Goal: Task Accomplishment & Management: Manage account settings

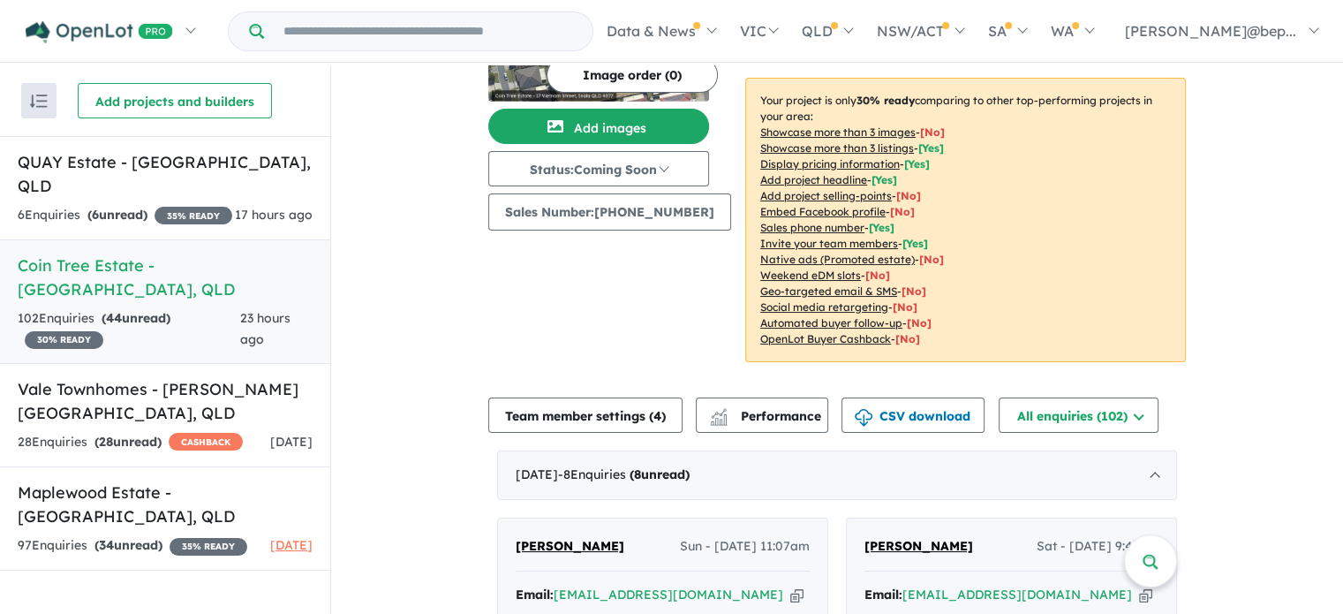
scroll to position [442, 0]
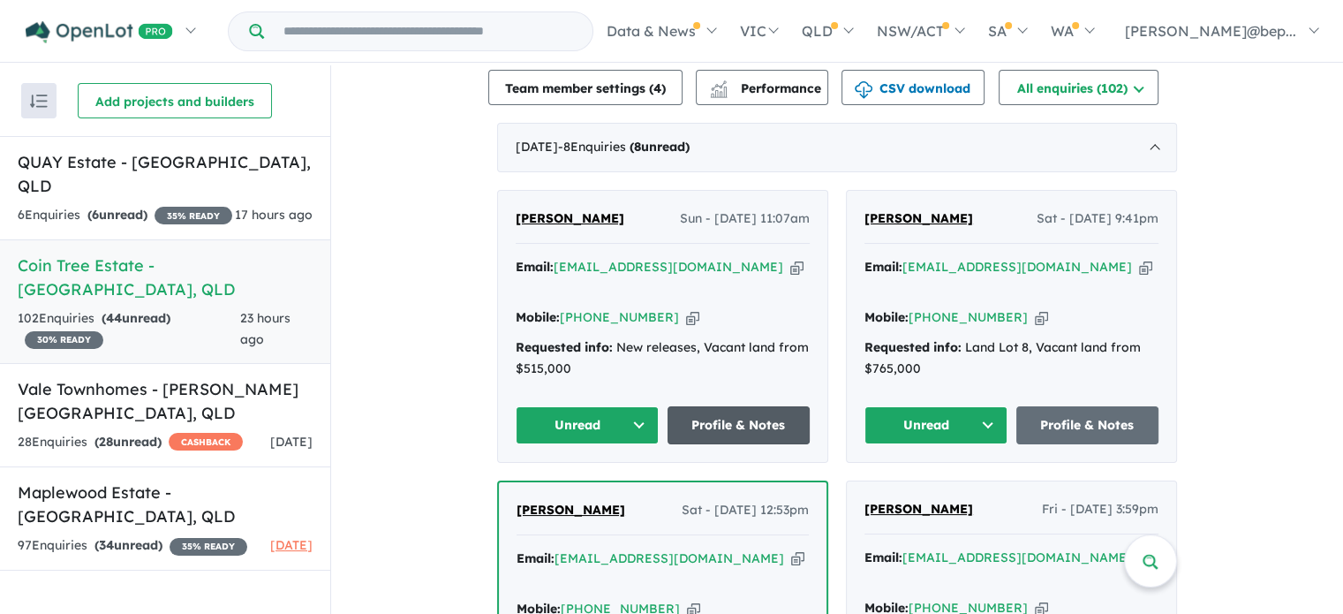
click at [743, 406] on link "Profile & Notes" at bounding box center [739, 425] width 143 height 38
click at [1139, 263] on icon "button" at bounding box center [1145, 267] width 13 height 19
click at [1071, 406] on link "Profile & Notes" at bounding box center [1087, 425] width 143 height 38
click at [791, 549] on icon "button" at bounding box center [797, 558] width 13 height 19
click at [199, 205] on div "6 Enquir ies ( 6 unread) 35 % READY" at bounding box center [125, 215] width 215 height 21
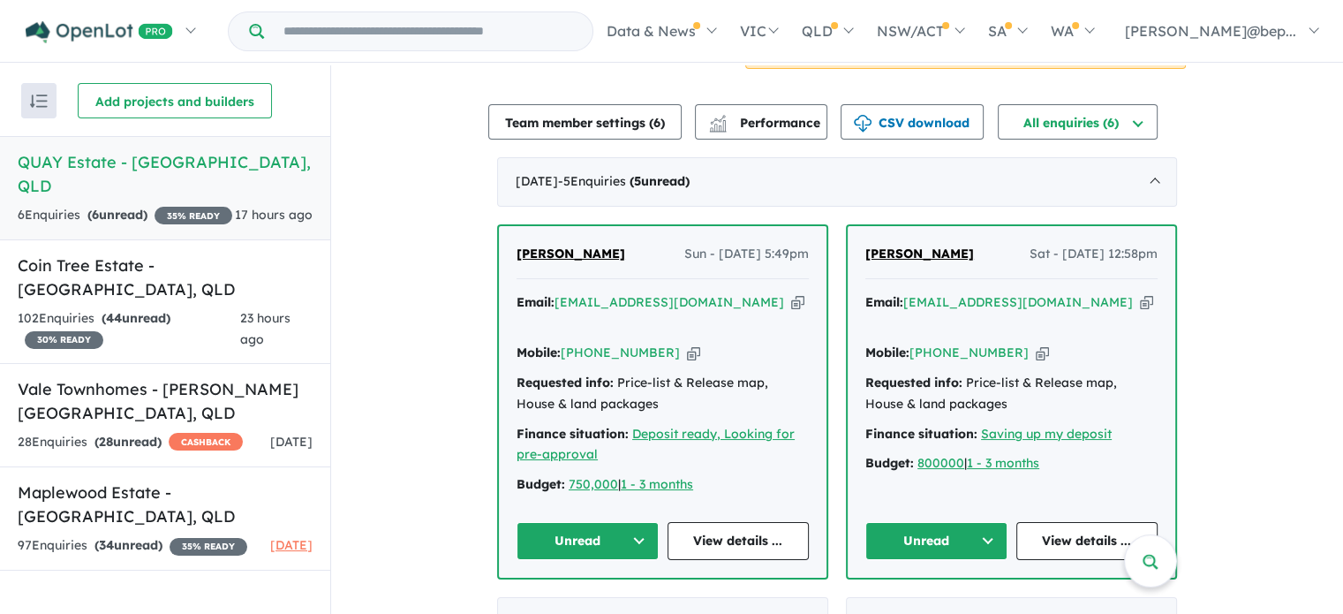
scroll to position [587, 0]
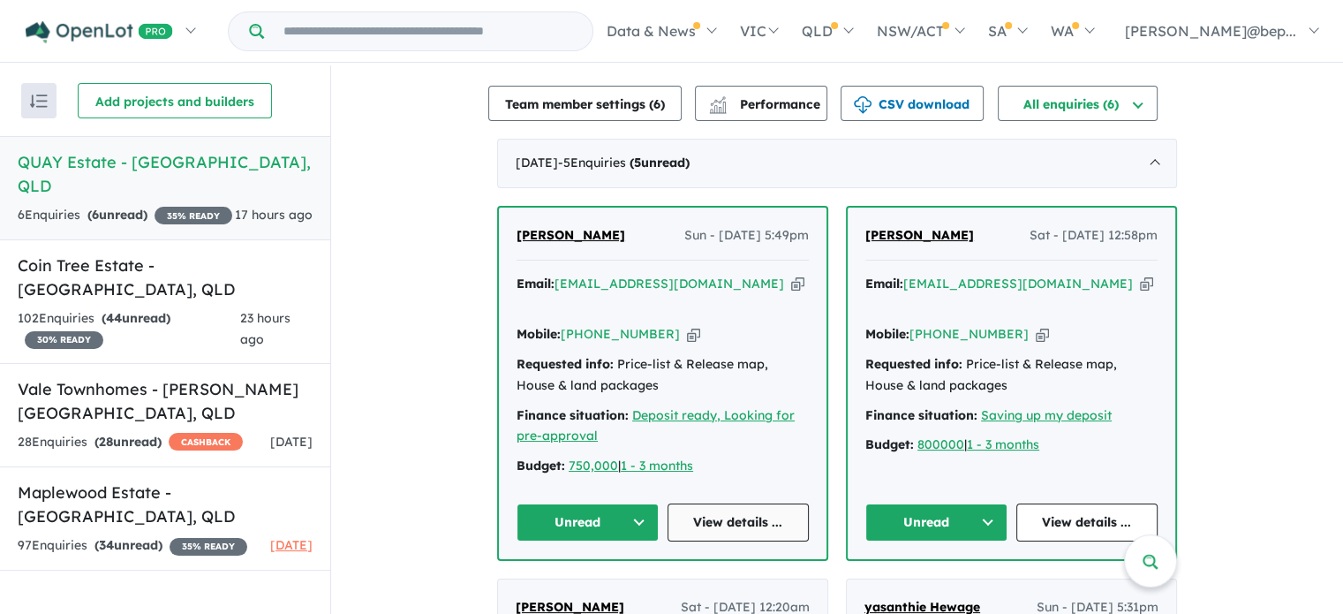
click at [749, 506] on link "View details ..." at bounding box center [739, 522] width 142 height 38
click at [1088, 503] on link "View details ..." at bounding box center [1087, 522] width 142 height 38
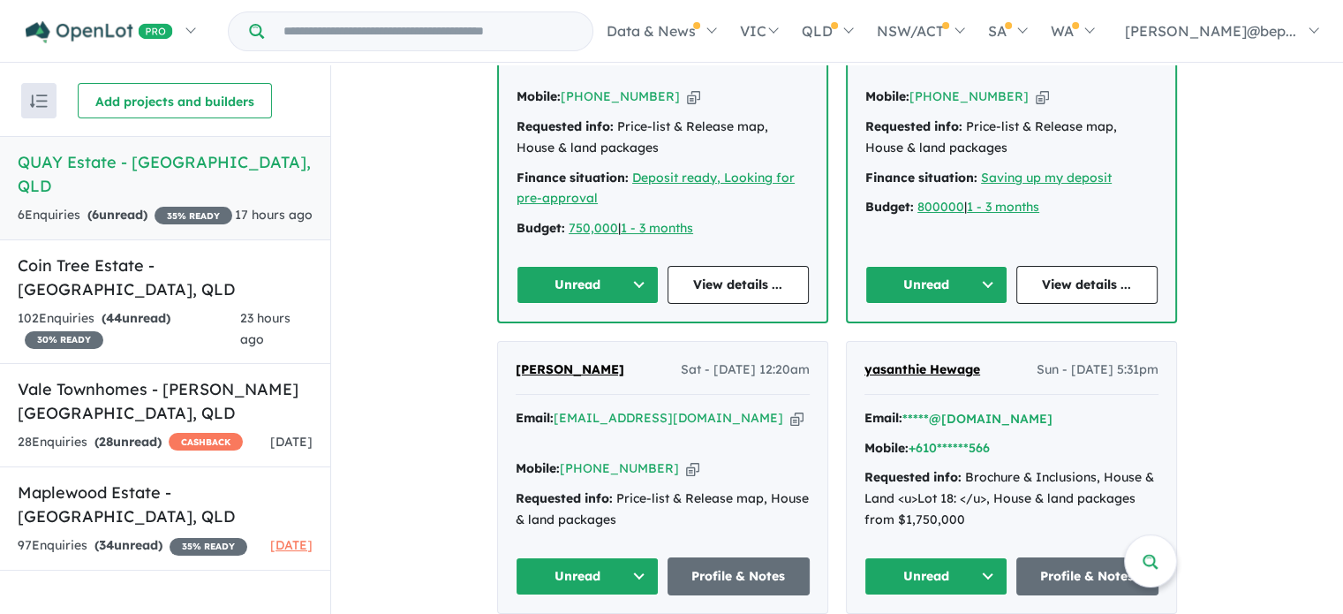
scroll to position [852, 0]
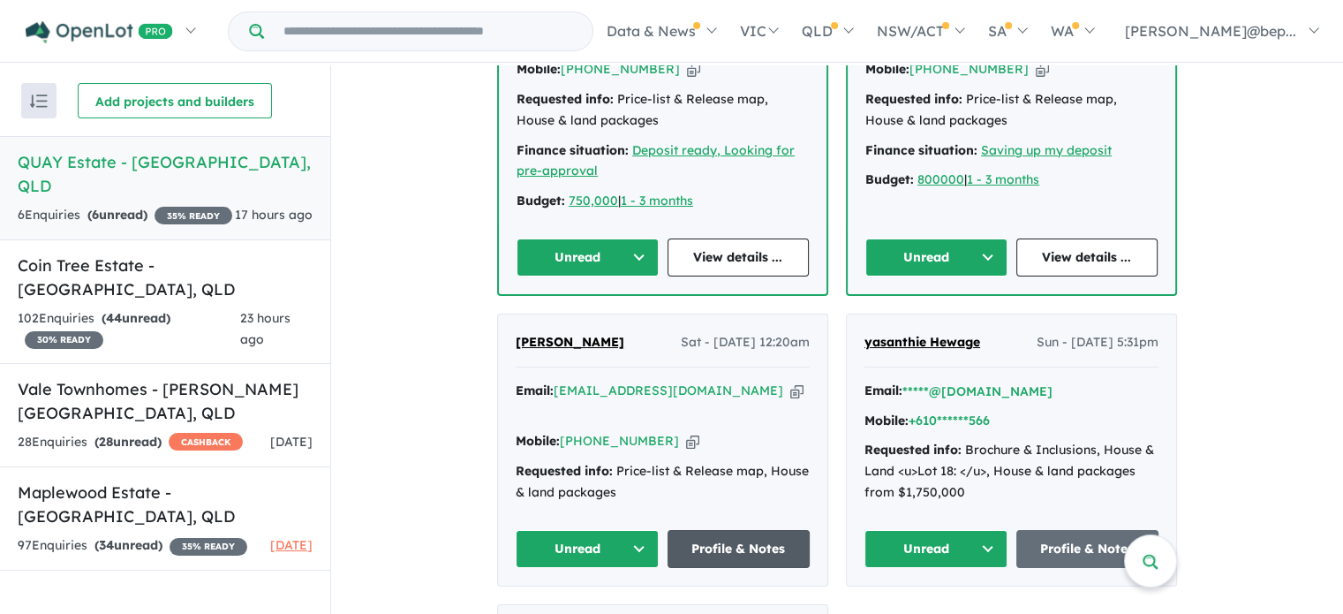
click at [759, 530] on link "Profile & Notes" at bounding box center [739, 549] width 143 height 38
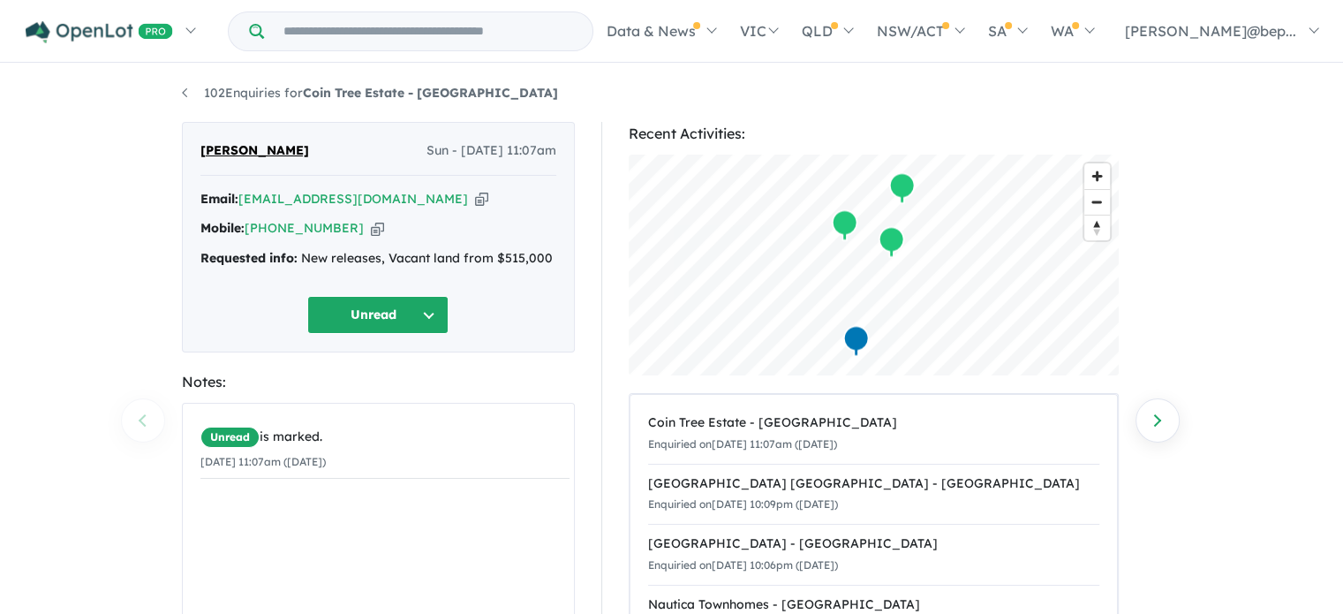
click at [475, 194] on icon "button" at bounding box center [481, 199] width 13 height 19
drag, startPoint x: 484, startPoint y: 94, endPoint x: 309, endPoint y: 84, distance: 175.2
click at [309, 84] on ul "102 Enquiries for Coin Tree Estate - Inala" at bounding box center [672, 93] width 980 height 21
copy strong "Coin Tree Estate - Inala"
click at [288, 257] on strong "Requested info:" at bounding box center [248, 258] width 97 height 16
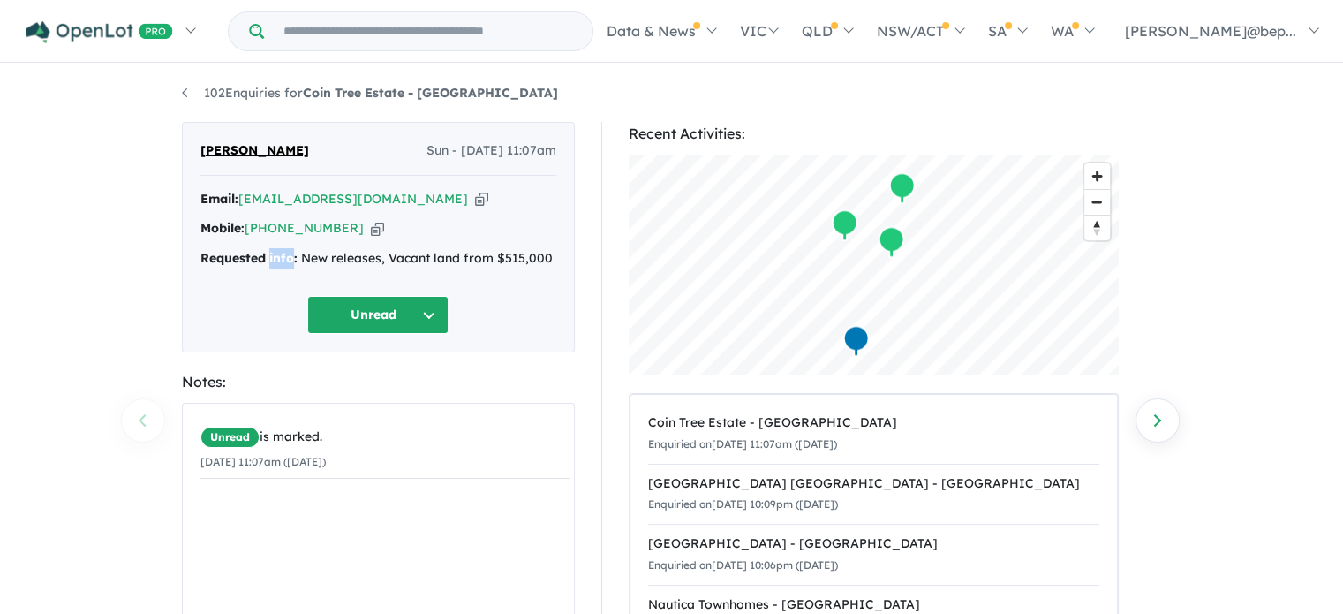
click at [288, 257] on strong "Requested info:" at bounding box center [248, 258] width 97 height 16
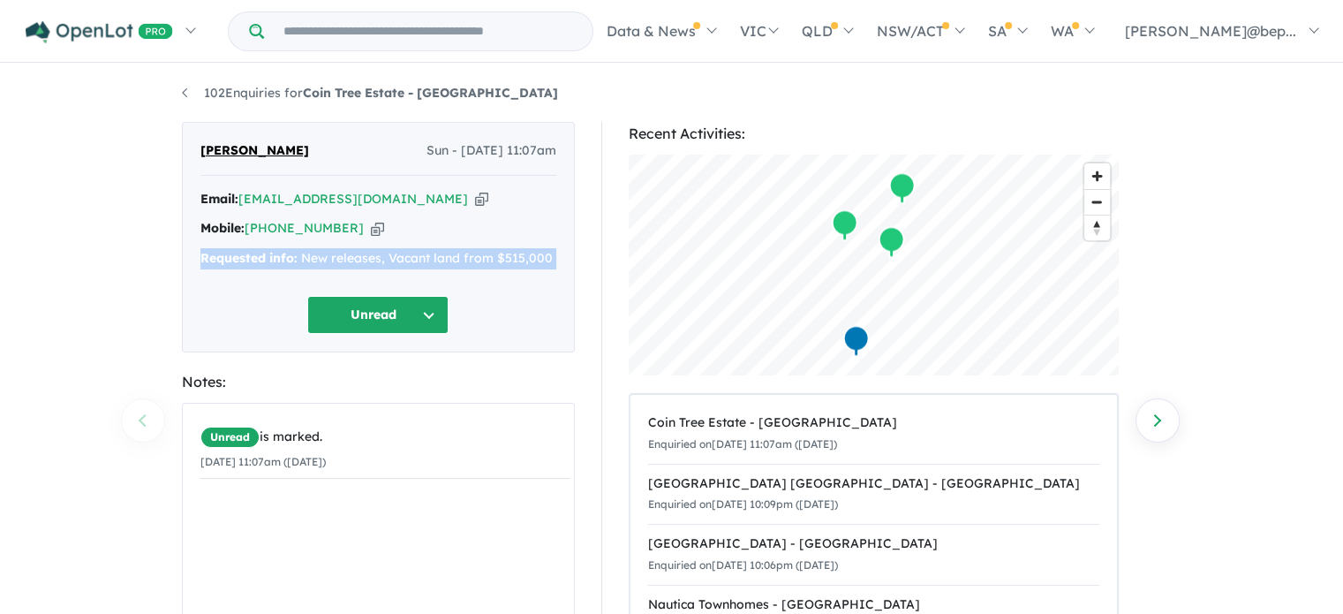
click at [288, 257] on strong "Requested info:" at bounding box center [248, 258] width 97 height 16
copy div "Requested info: New releases, Vacant land from $515,000 Unread"
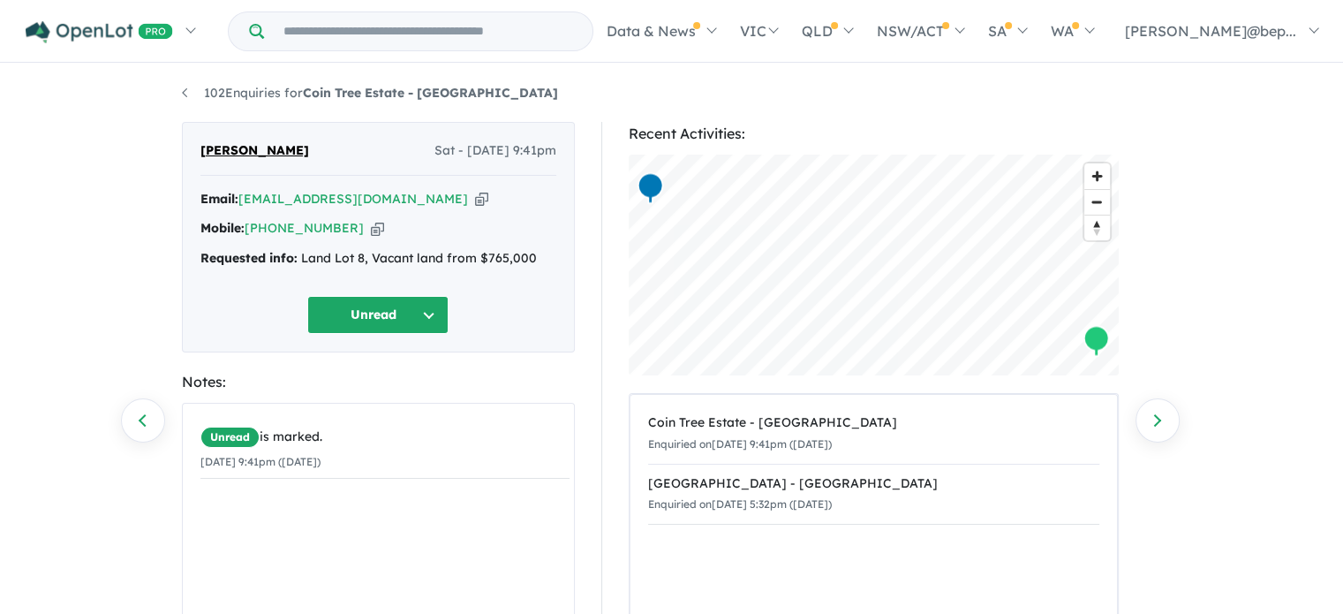
click at [475, 193] on icon "button" at bounding box center [481, 199] width 13 height 19
drag, startPoint x: 471, startPoint y: 94, endPoint x: 311, endPoint y: 94, distance: 159.8
click at [311, 94] on ul "102 Enquiries for Coin Tree Estate - Inala" at bounding box center [672, 93] width 980 height 21
copy strong "Coin Tree Estate - Inala"
click at [290, 257] on strong "Requested info:" at bounding box center [248, 258] width 97 height 16
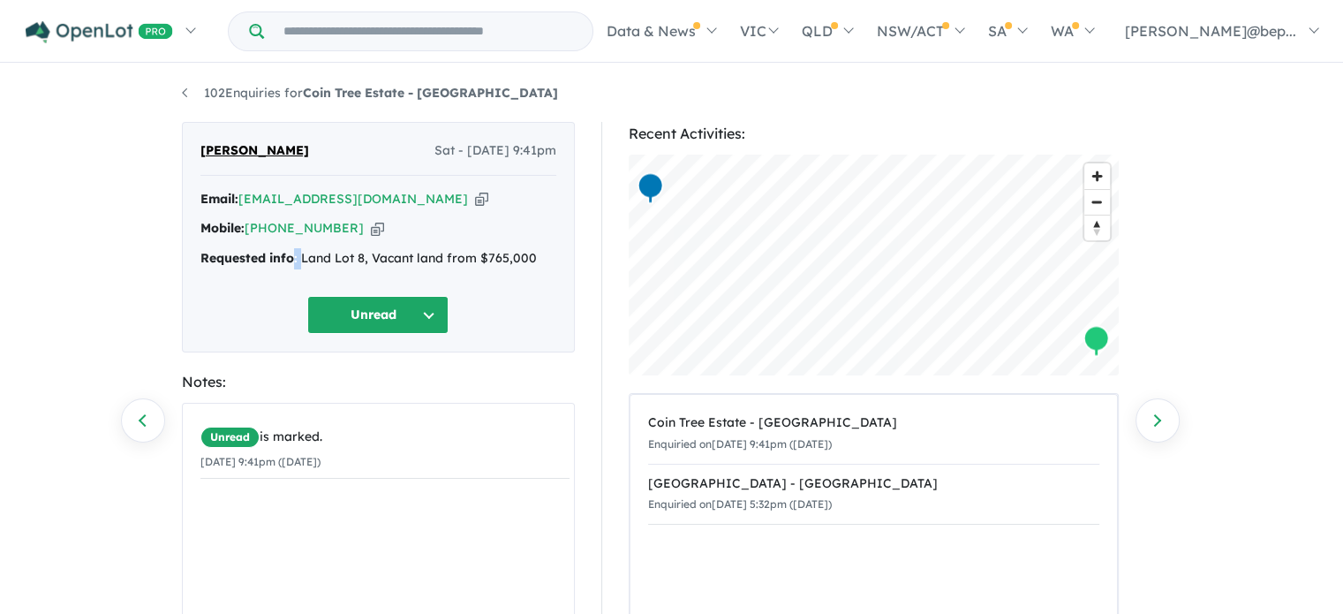
click at [290, 257] on strong "Requested info:" at bounding box center [248, 258] width 97 height 16
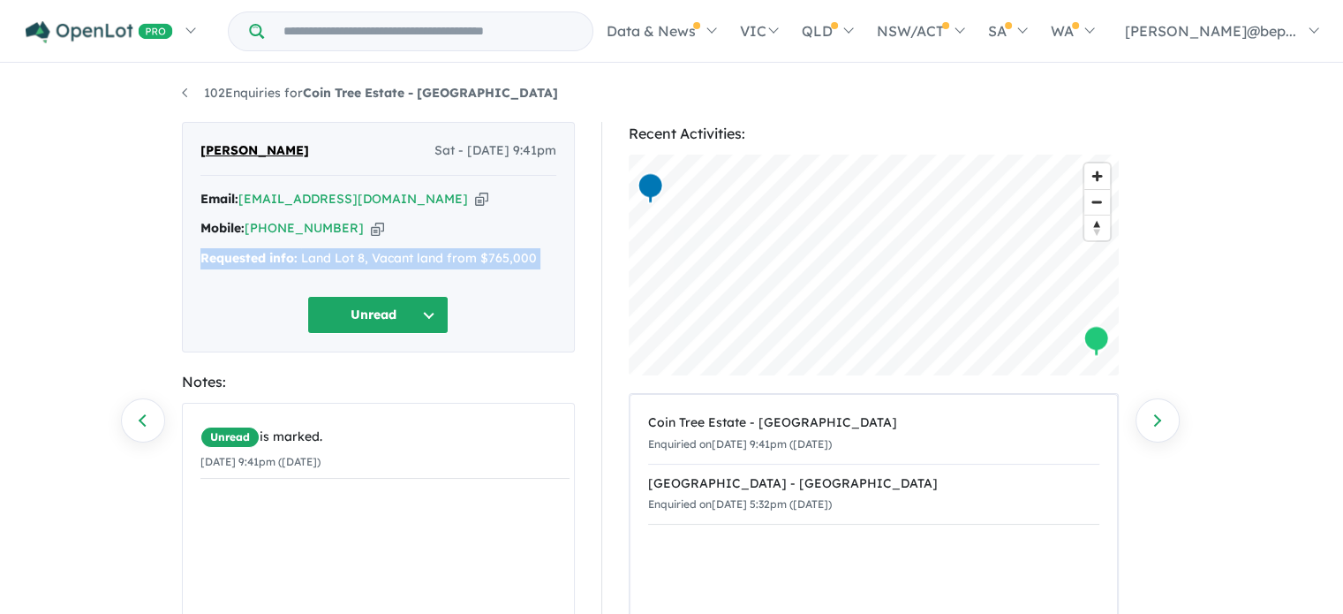
copy div "Requested info: Land Lot 8, Vacant land from $765,000 Unread"
click at [290, 257] on strong "Requested info:" at bounding box center [248, 258] width 97 height 16
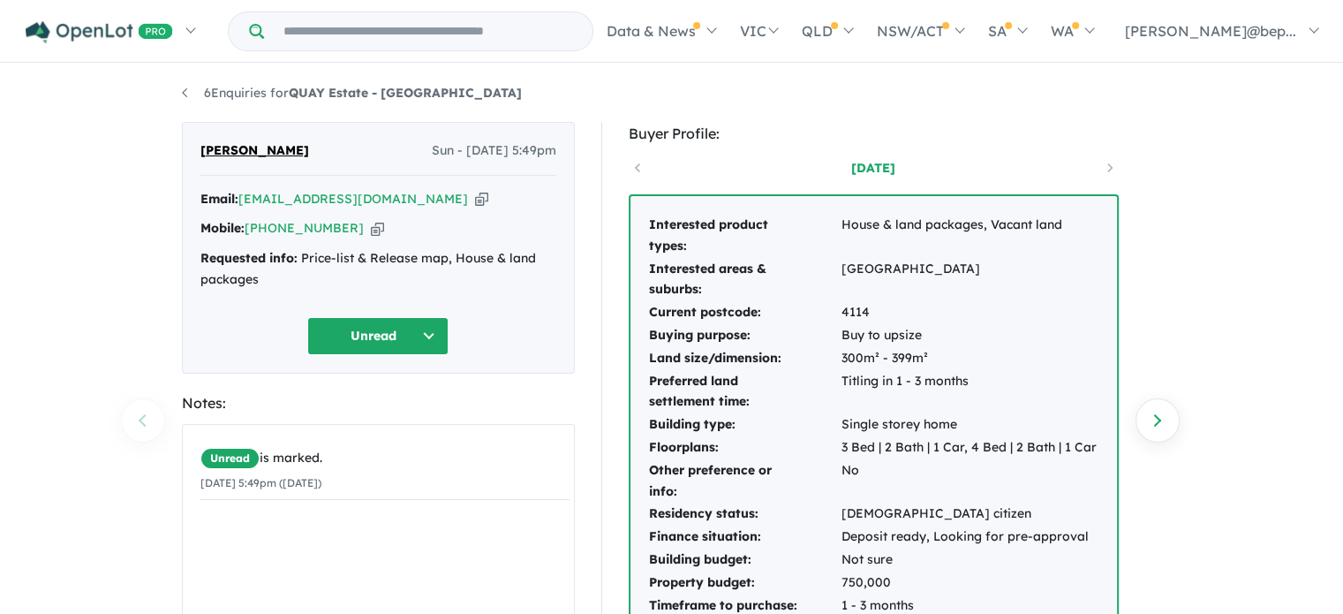
click at [475, 200] on icon "button" at bounding box center [481, 199] width 13 height 19
click at [371, 232] on icon "button" at bounding box center [377, 228] width 13 height 19
drag, startPoint x: 321, startPoint y: 146, endPoint x: 203, endPoint y: 159, distance: 118.2
click at [203, 159] on div "Chandu Koritala Sun - 12/10/2025, 5:49pm" at bounding box center [378, 157] width 356 height 35
copy span "[PERSON_NAME]"
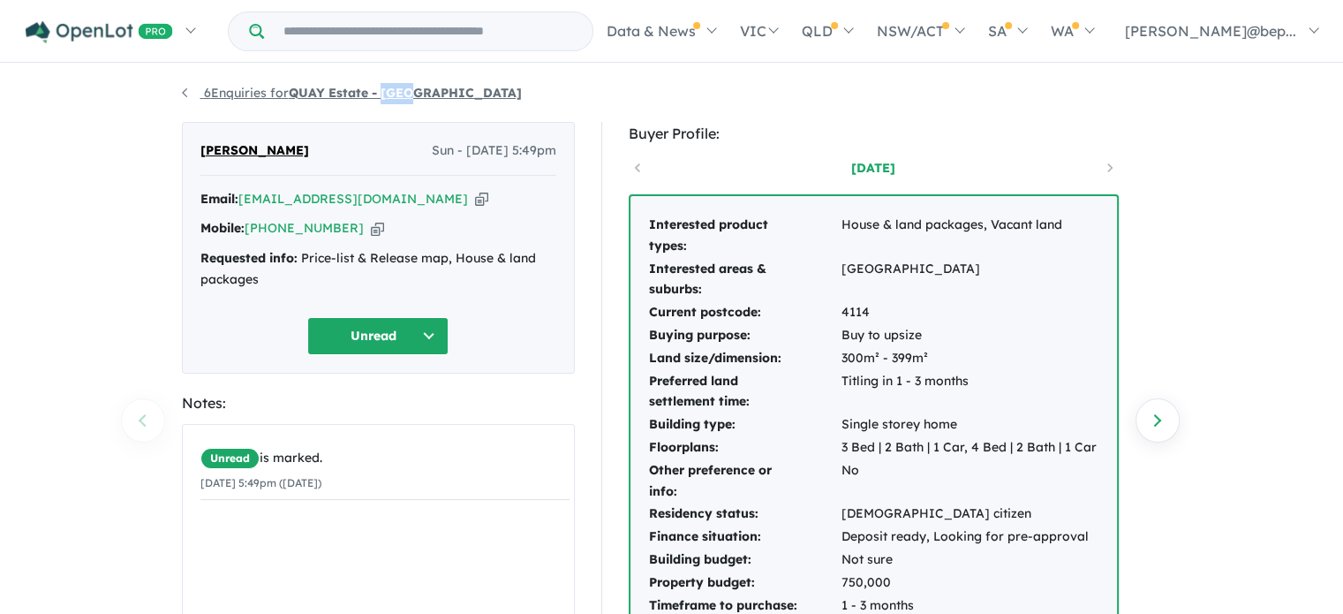
drag, startPoint x: 426, startPoint y: 98, endPoint x: 384, endPoint y: 98, distance: 41.5
click at [384, 98] on ul "6 Enquiries for QUAY Estate - Lota" at bounding box center [672, 93] width 980 height 21
click at [437, 102] on ul "6 Enquiries for QUAY Estate - Lota" at bounding box center [672, 93] width 980 height 21
drag, startPoint x: 435, startPoint y: 94, endPoint x: 295, endPoint y: 96, distance: 140.4
click at [295, 96] on ul "6 Enquiries for QUAY Estate - [GEOGRAPHIC_DATA]" at bounding box center [672, 93] width 980 height 21
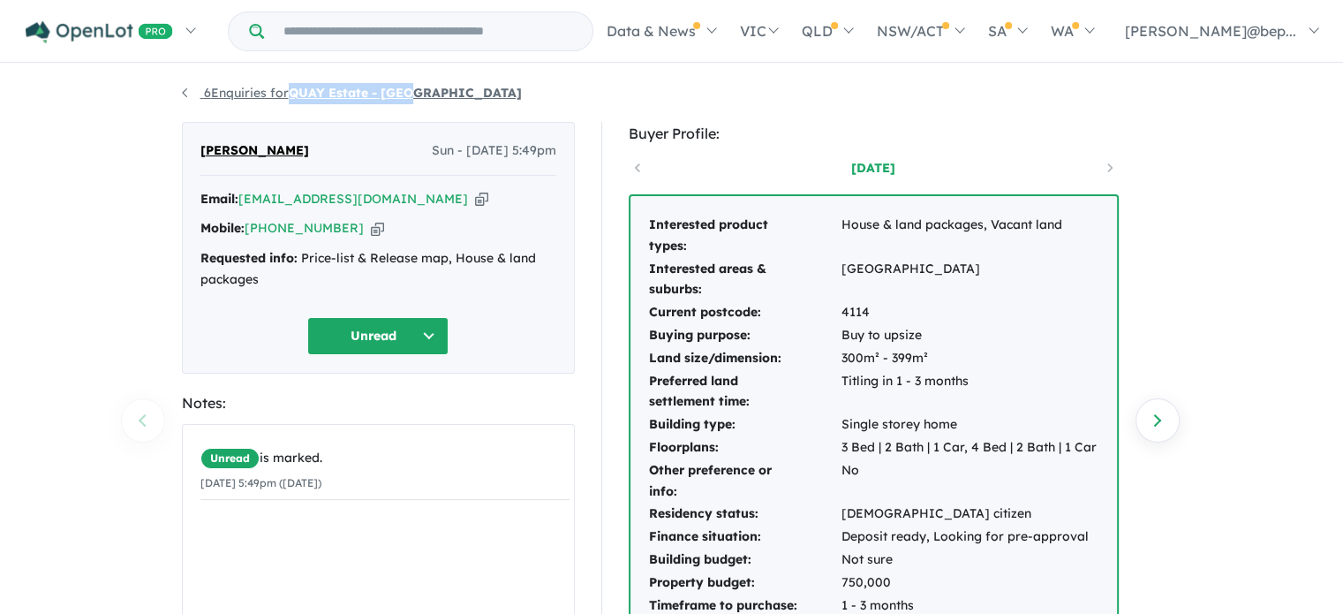
copy strong "QUAY Estate - [GEOGRAPHIC_DATA]"
click at [366, 261] on div "Requested info: Price-list & Release map, House & land packages" at bounding box center [378, 269] width 356 height 42
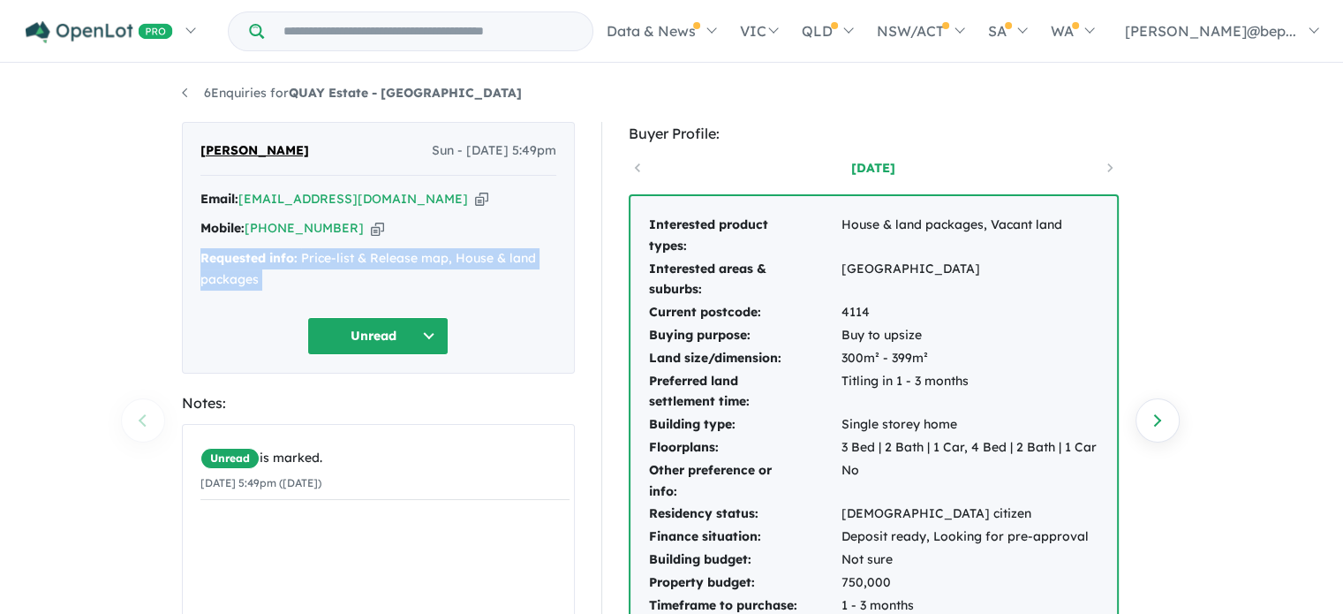
copy div "Requested info: Price-list & Release map, House & land packages Unread"
click at [366, 261] on div "Requested info: Price-list & Release map, House & land packages" at bounding box center [378, 269] width 356 height 42
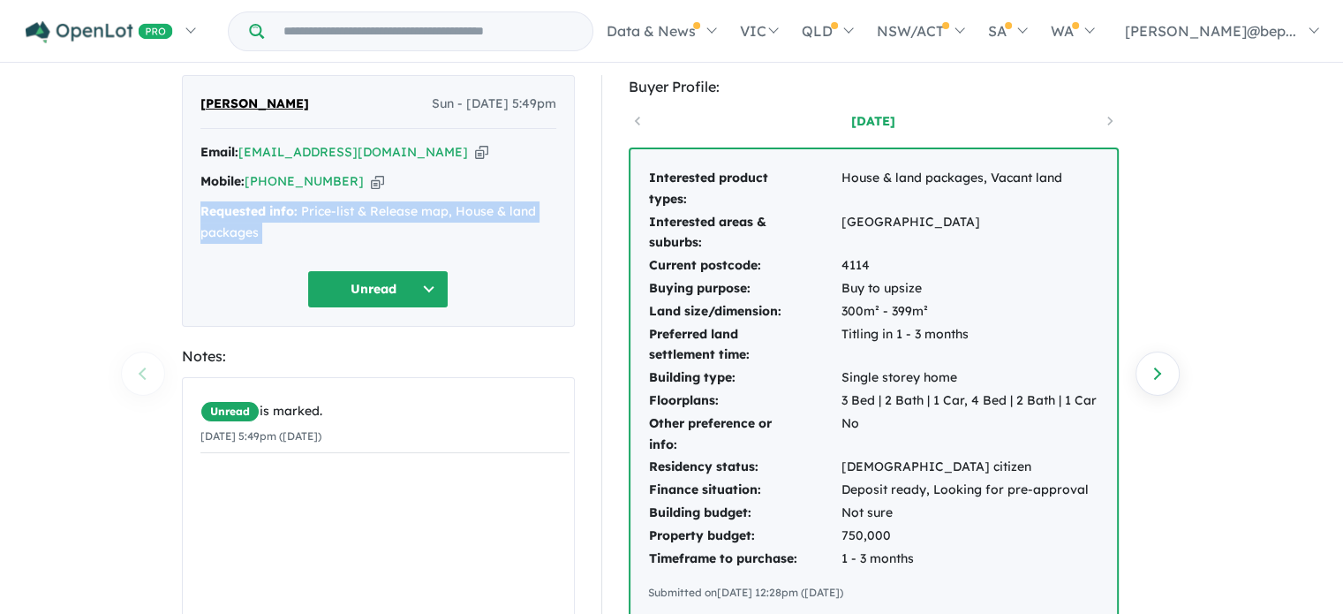
scroll to position [57, 0]
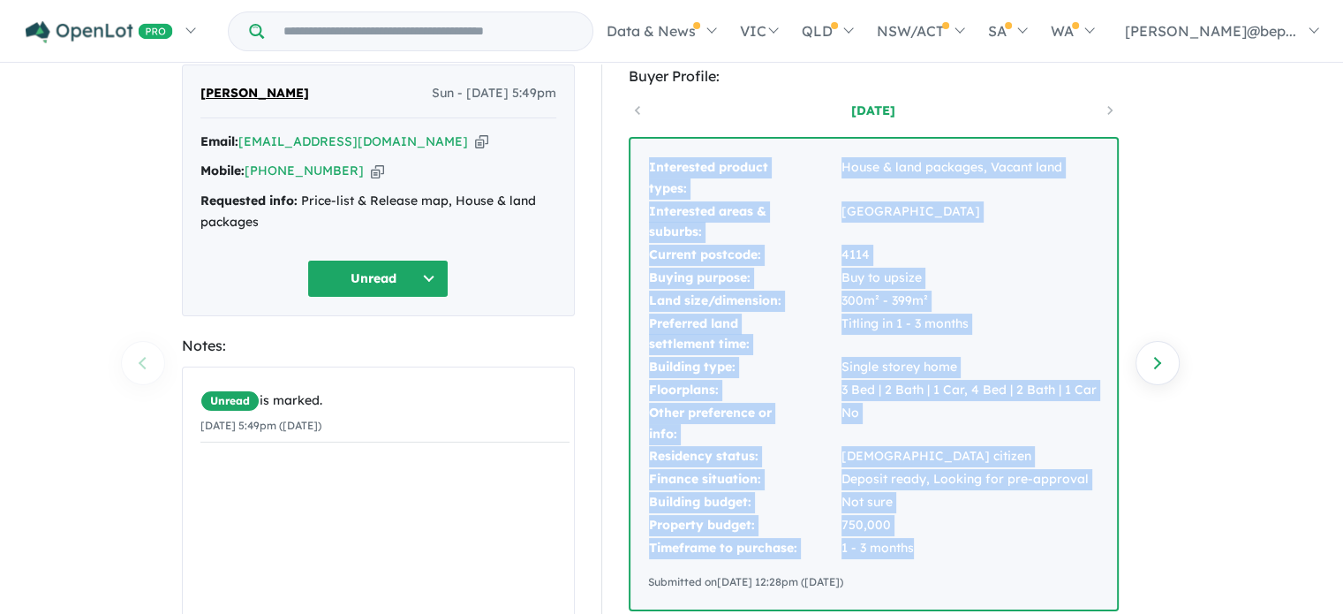
drag, startPoint x: 664, startPoint y: 225, endPoint x: 930, endPoint y: 548, distance: 418.5
click at [930, 548] on tbody "Interested product types: House & land packages, Vacant land Interested areas &…" at bounding box center [873, 357] width 450 height 403
copy tbody "Interested product types: House & land packages, Vacant land Interested areas &…"
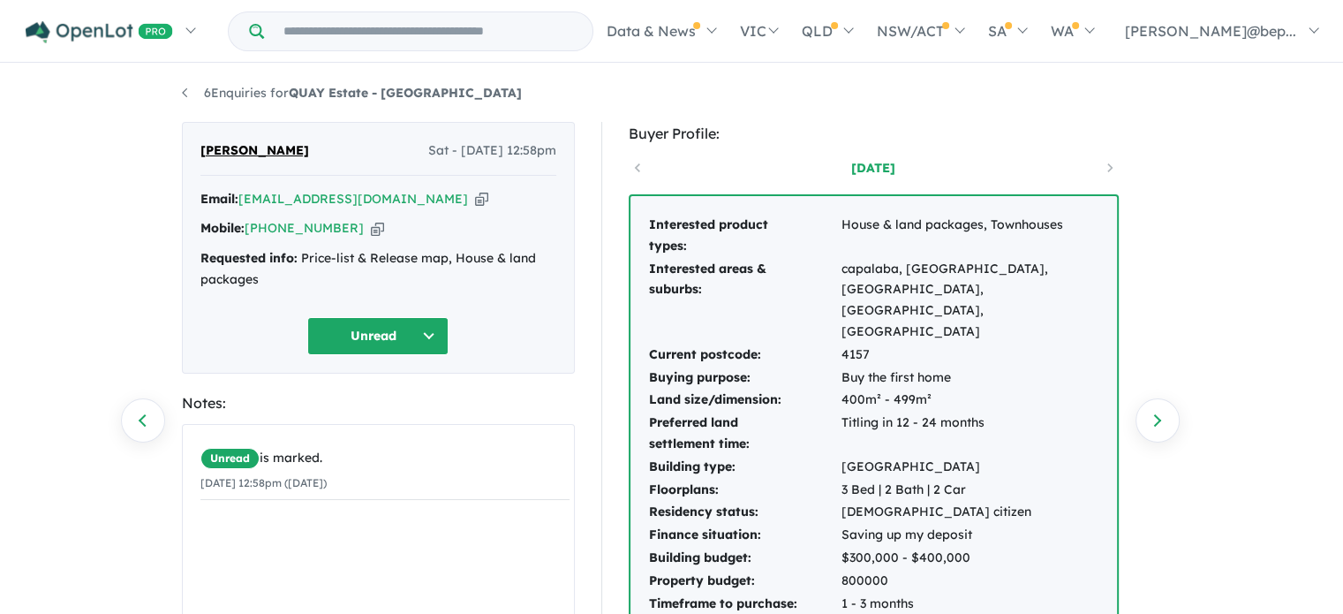
click at [475, 201] on icon "button" at bounding box center [481, 199] width 13 height 19
drag, startPoint x: 438, startPoint y: 94, endPoint x: 293, endPoint y: 98, distance: 144.9
click at [293, 98] on ul "6 Enquiries for QUAY Estate - [GEOGRAPHIC_DATA]" at bounding box center [672, 93] width 980 height 21
copy strong "QUAY Estate - [GEOGRAPHIC_DATA]"
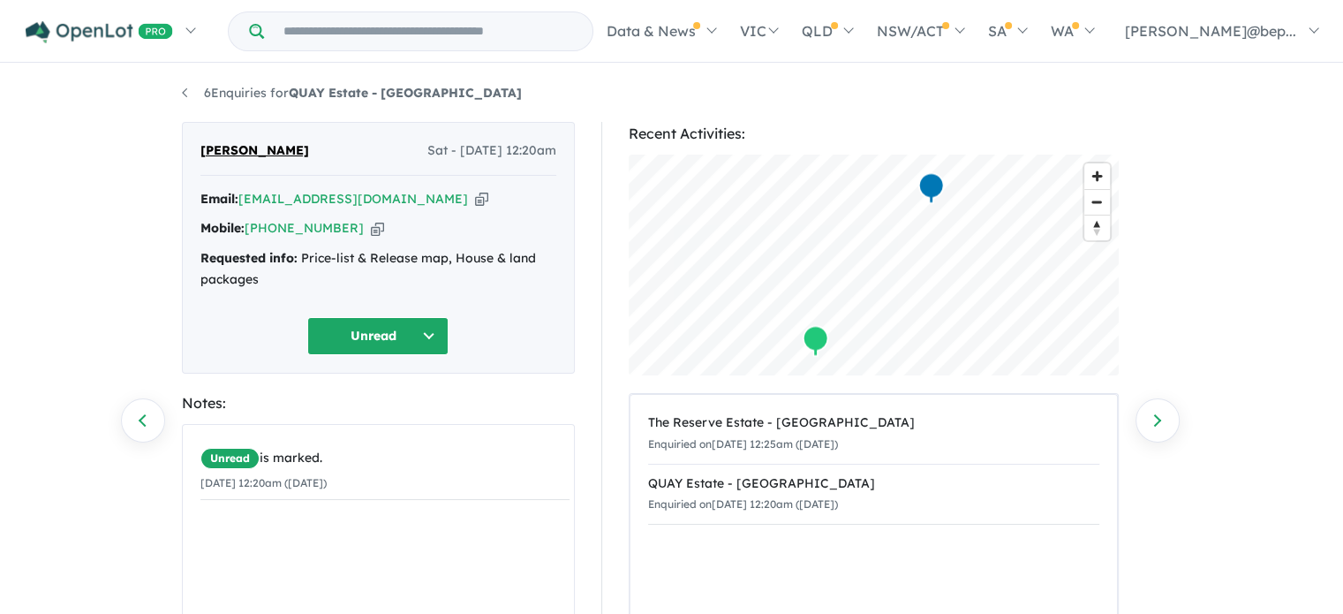
click at [475, 200] on icon "button" at bounding box center [481, 199] width 13 height 19
